Goal: Subscribe to service/newsletter

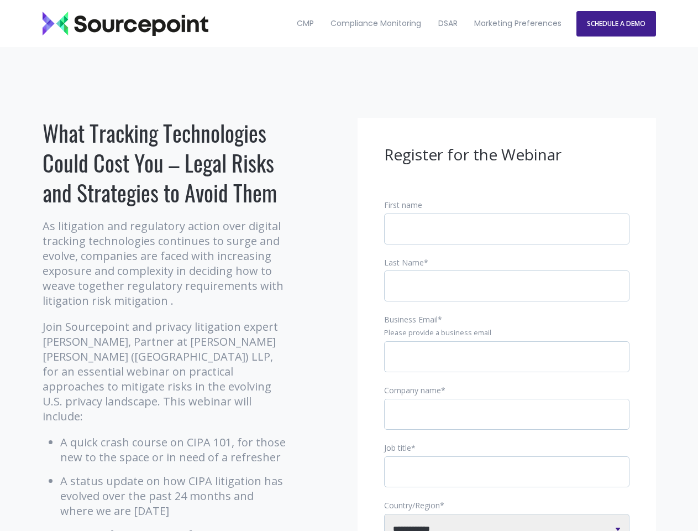
click at [507, 366] on input "Business Email *" at bounding box center [507, 356] width 246 height 31
